Goal: Communication & Community: Share content

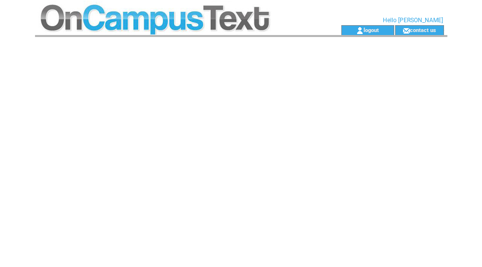
click at [367, 101] on div at bounding box center [241, 160] width 412 height 247
click at [215, 20] on td at bounding box center [170, 12] width 271 height 25
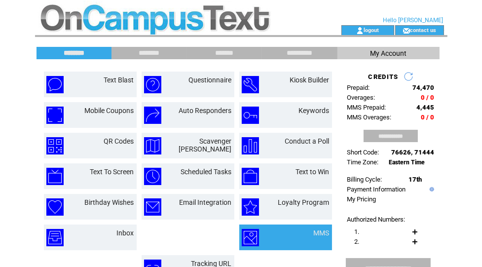
click at [295, 232] on td "MMS" at bounding box center [309, 237] width 39 height 17
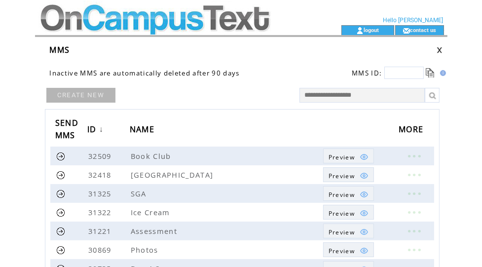
click at [74, 100] on link "CREATE NEW" at bounding box center [80, 95] width 69 height 15
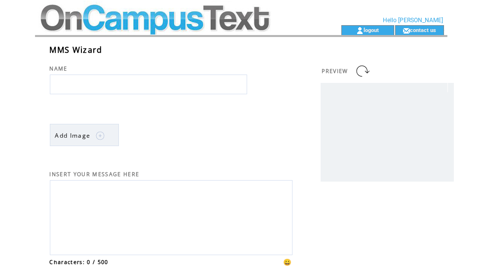
click at [85, 85] on input "text" at bounding box center [148, 84] width 197 height 20
type input "**********"
click at [74, 140] on td "Add Image" at bounding box center [73, 135] width 36 height 22
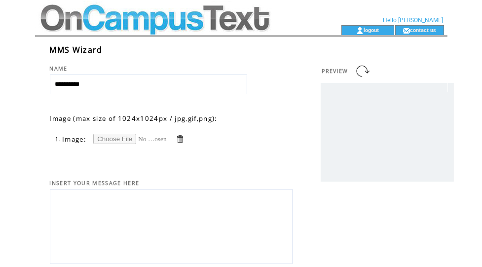
click at [121, 140] on input "file" at bounding box center [130, 139] width 74 height 10
type input "**********"
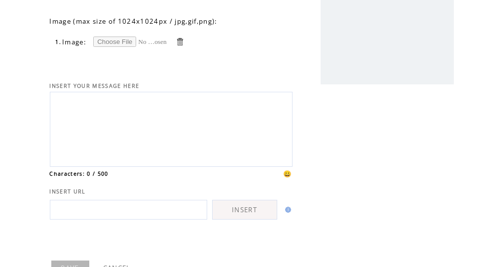
scroll to position [98, 0]
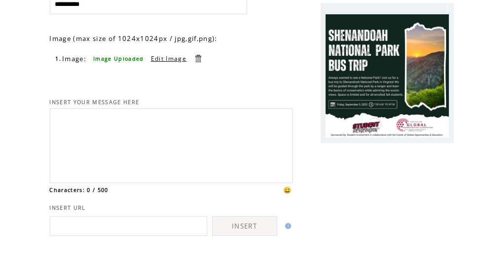
scroll to position [86, 0]
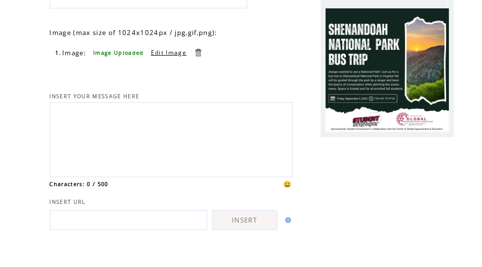
click at [222, 151] on textarea at bounding box center [171, 138] width 232 height 67
paste textarea "**********"
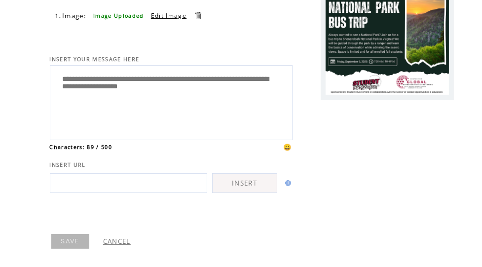
scroll to position [154, 0]
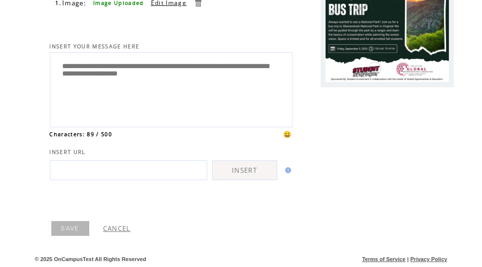
type textarea "**********"
click at [77, 229] on link "SAVE" at bounding box center [70, 228] width 38 height 15
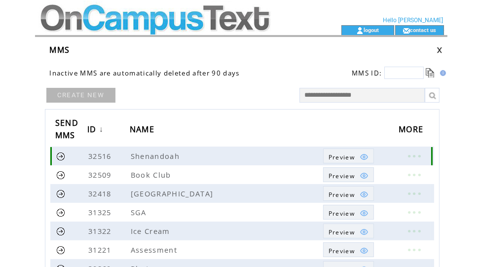
click at [58, 158] on link at bounding box center [60, 155] width 9 height 9
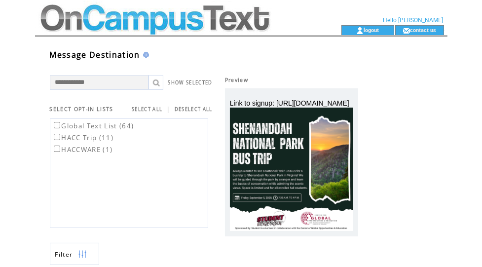
click at [80, 115] on td "Global Text List (64) HACC Trip (11) HACCWARE (1)" at bounding box center [131, 170] width 163 height 114
click at [81, 127] on label "Global Text List (64)" at bounding box center [93, 125] width 82 height 9
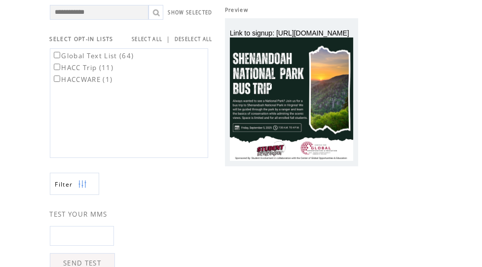
click at [88, 68] on label "HACC Trip (11)" at bounding box center [83, 67] width 62 height 9
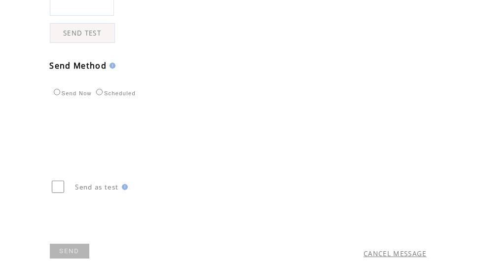
scroll to position [336, 0]
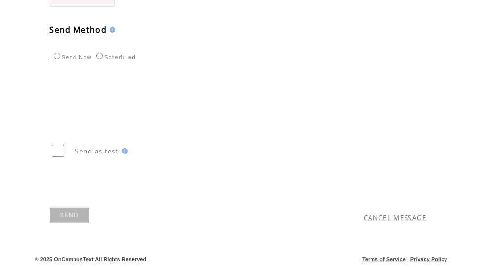
click at [63, 213] on link "SEND" at bounding box center [69, 215] width 39 height 15
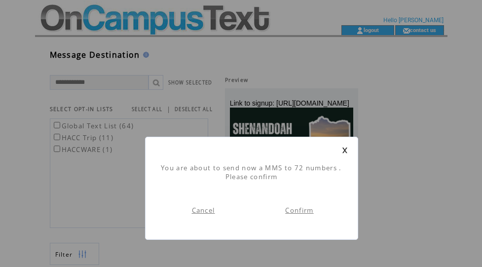
scroll to position [0, 0]
click at [298, 211] on link "Confirm" at bounding box center [299, 210] width 28 height 9
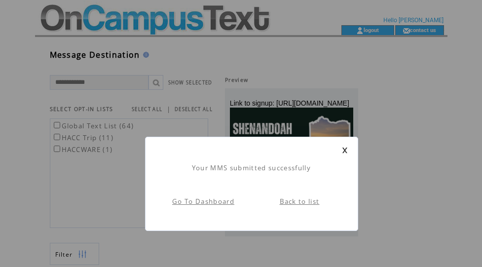
scroll to position [0, 0]
click at [230, 201] on link "Go To Dashboard" at bounding box center [203, 201] width 62 height 9
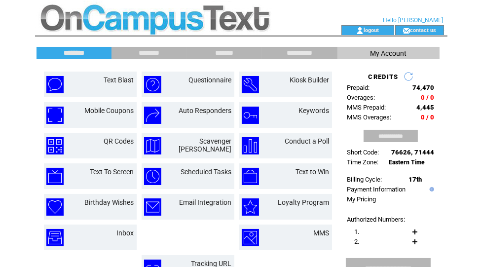
click at [366, 115] on span "MMS Overages:" at bounding box center [369, 116] width 44 height 7
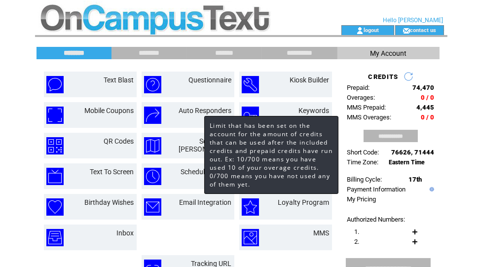
click at [366, 115] on span "MMS Overages:" at bounding box center [369, 116] width 44 height 7
click at [342, 125] on td "**********" at bounding box center [388, 111] width 97 height 89
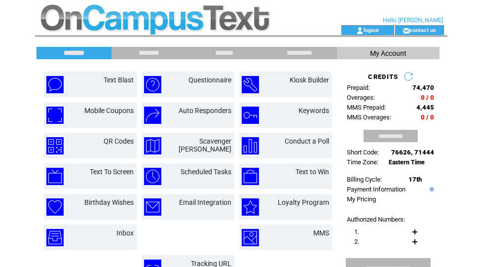
click at [336, 106] on td "Text Blast Questionnaire Kiosk Builder Mobile Coupons" at bounding box center [187, 187] width 301 height 246
